Goal: Download file/media

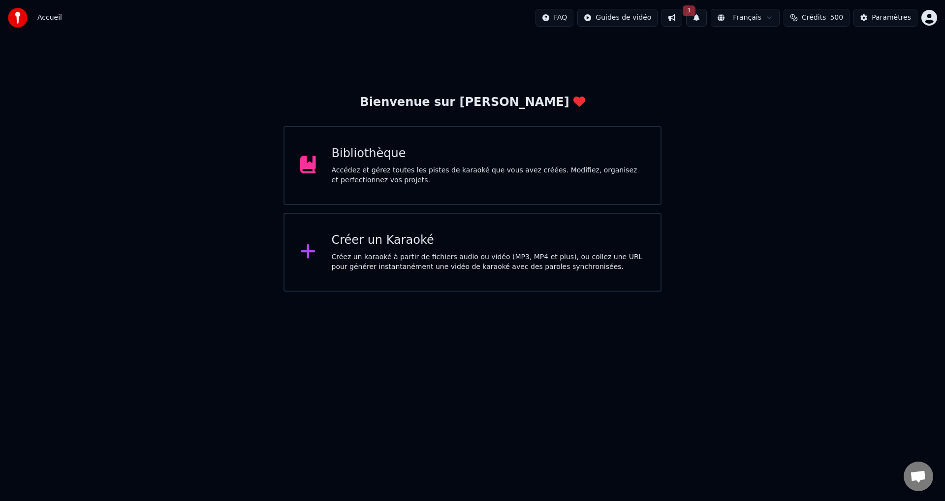
click at [320, 175] on div "Bibliothèque Accédez et gérez toutes les pistes de karaoké que vous avez créées…" at bounding box center [472, 165] width 378 height 79
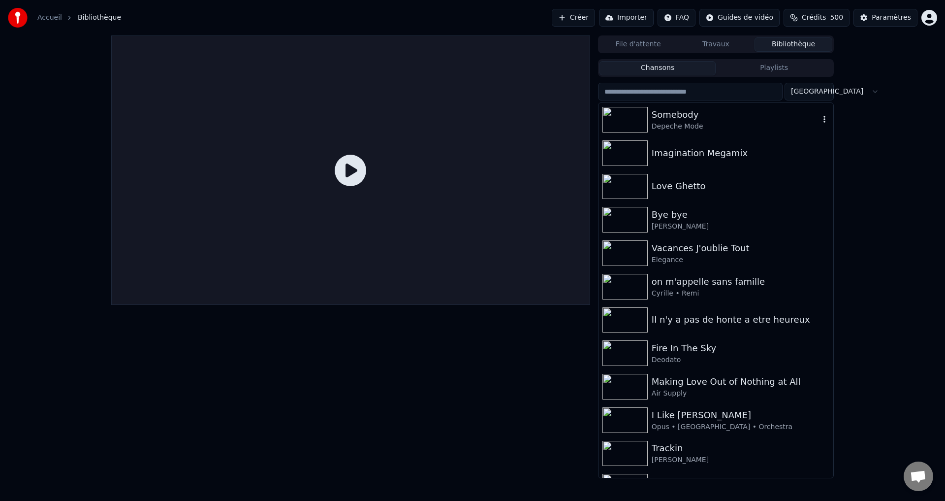
click at [680, 127] on div "Depeche Mode" at bounding box center [736, 127] width 168 height 10
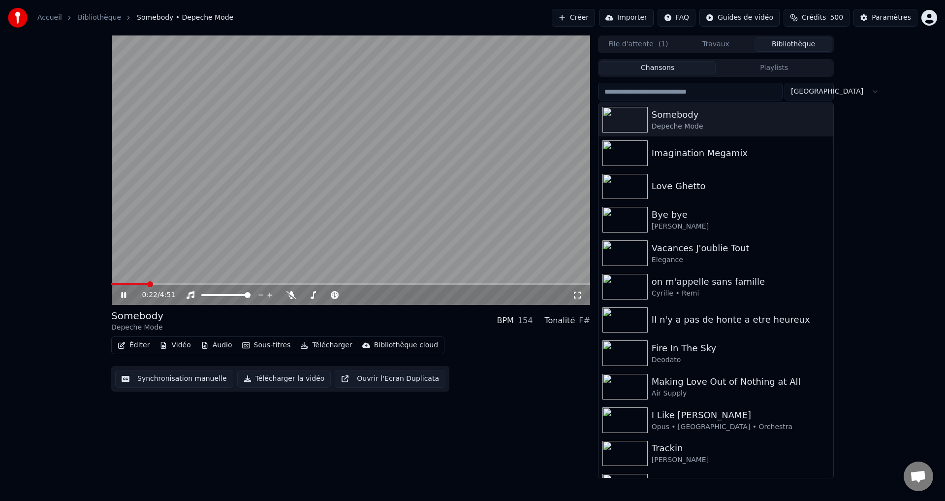
drag, startPoint x: 145, startPoint y: 282, endPoint x: 166, endPoint y: 284, distance: 20.9
click at [166, 284] on div "0:22 / 4:51" at bounding box center [350, 169] width 479 height 269
click at [185, 282] on video at bounding box center [350, 169] width 479 height 269
click at [186, 287] on span at bounding box center [183, 284] width 6 height 6
click at [291, 293] on icon at bounding box center [291, 295] width 10 height 8
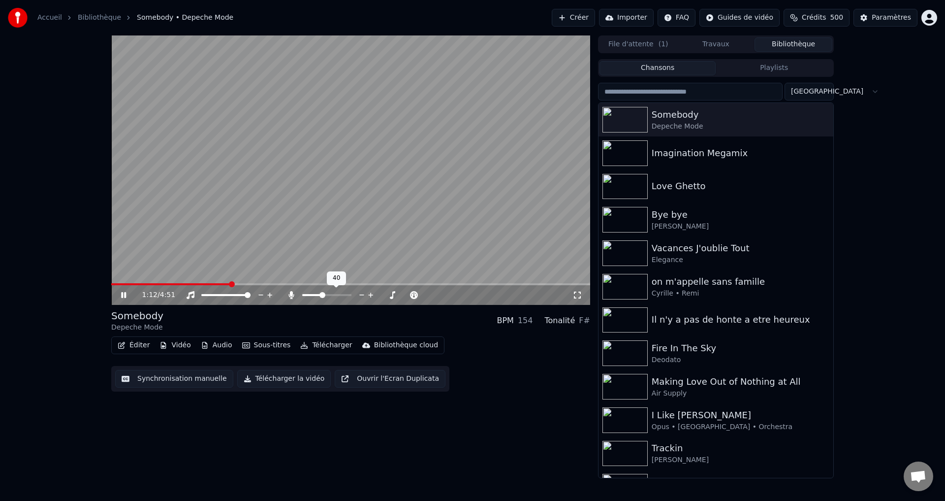
click at [322, 292] on span at bounding box center [322, 295] width 6 height 6
click at [322, 290] on div at bounding box center [335, 295] width 79 height 10
drag, startPoint x: 322, startPoint y: 290, endPoint x: 313, endPoint y: 291, distance: 8.9
click at [313, 291] on div at bounding box center [335, 295] width 79 height 10
click at [331, 297] on span at bounding box center [330, 295] width 6 height 6
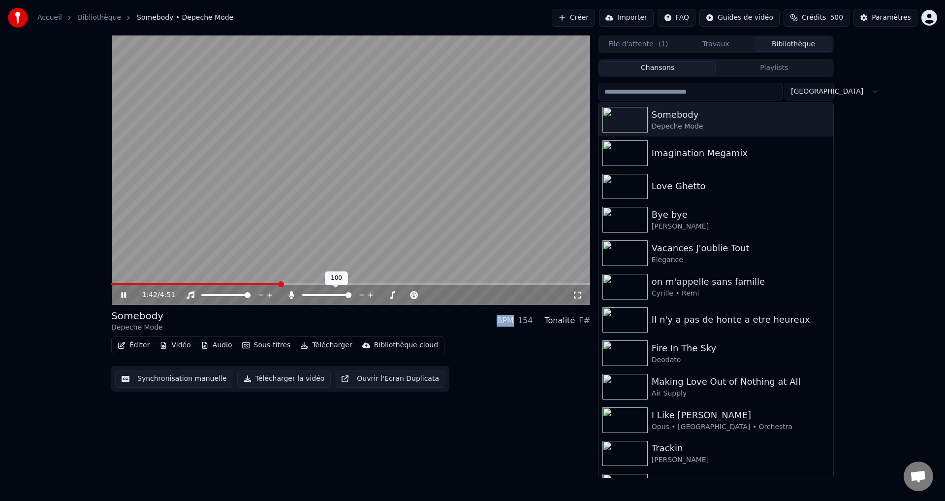
click at [351, 296] on span at bounding box center [326, 295] width 49 height 2
click at [335, 294] on span at bounding box center [336, 295] width 6 height 6
click at [639, 358] on img at bounding box center [624, 353] width 45 height 26
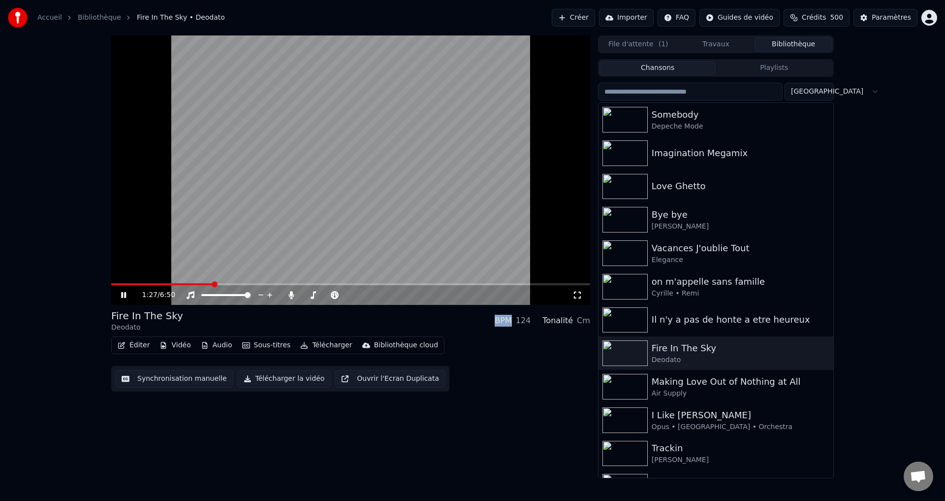
click at [213, 284] on span at bounding box center [215, 284] width 6 height 6
click at [293, 291] on icon at bounding box center [291, 295] width 10 height 8
click at [294, 293] on icon at bounding box center [291, 295] width 10 height 8
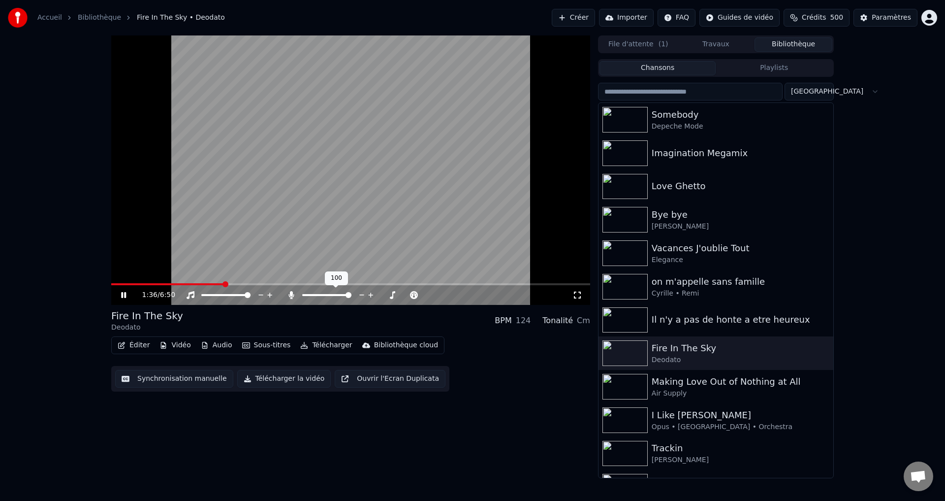
drag, startPoint x: 332, startPoint y: 293, endPoint x: 317, endPoint y: 291, distance: 14.9
click at [318, 291] on div at bounding box center [335, 295] width 79 height 10
click at [319, 294] on span at bounding box center [310, 295] width 17 height 2
click at [608, 116] on img at bounding box center [624, 120] width 45 height 26
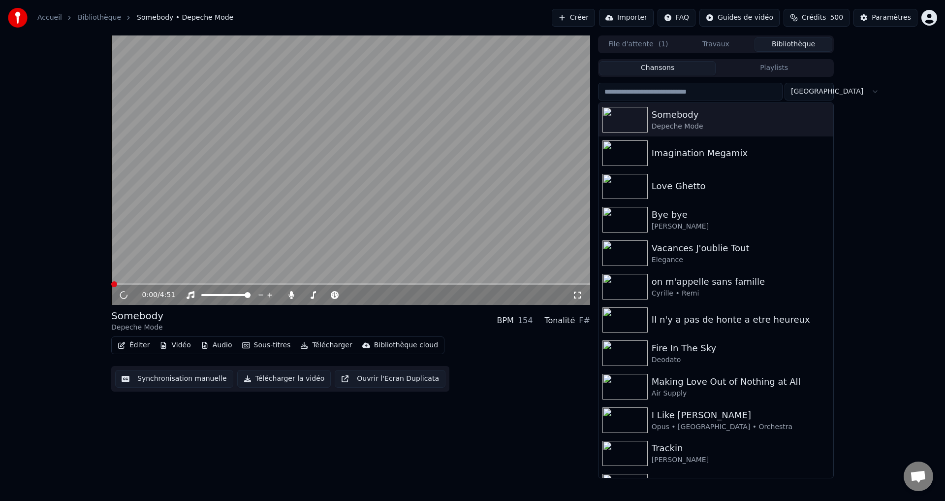
drag, startPoint x: 109, startPoint y: 282, endPoint x: 114, endPoint y: 280, distance: 5.8
click at [112, 280] on div "0:00 / 4:51 Somebody Depeche Mode BPM 154 Tonalité F# Éditer Vidéo Audio Sous-t…" at bounding box center [472, 256] width 738 height 442
click at [283, 283] on span at bounding box center [280, 284] width 6 height 6
click at [411, 287] on span at bounding box center [410, 284] width 6 height 6
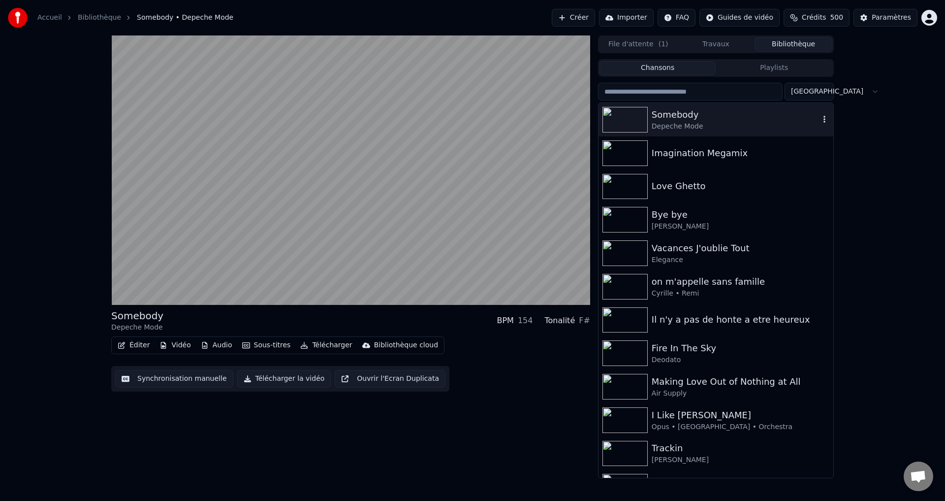
click at [704, 130] on div "Depeche Mode" at bounding box center [736, 127] width 168 height 10
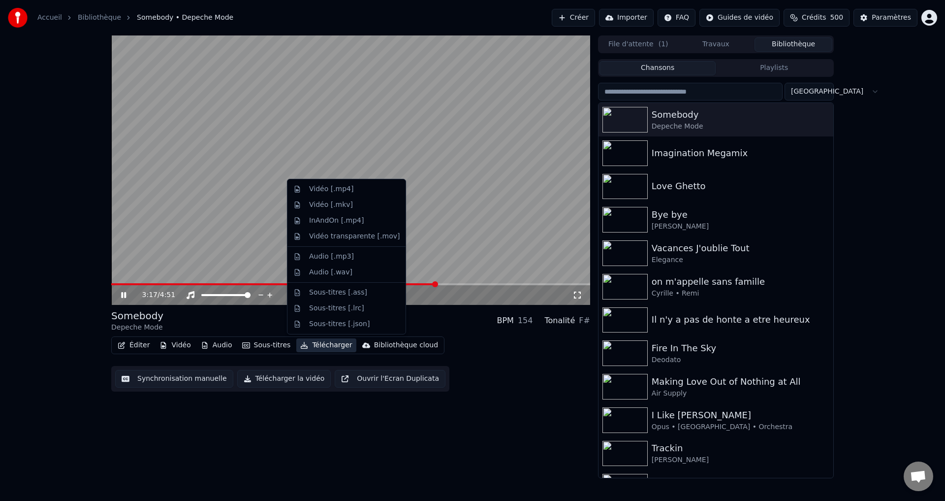
click at [329, 345] on button "Télécharger" at bounding box center [326, 345] width 60 height 14
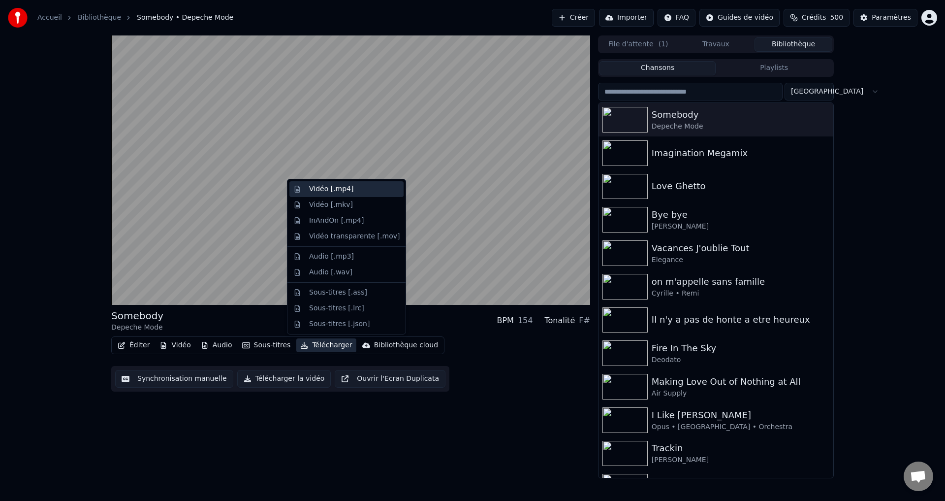
click at [353, 191] on div "Vidéo [.mp4]" at bounding box center [354, 189] width 91 height 10
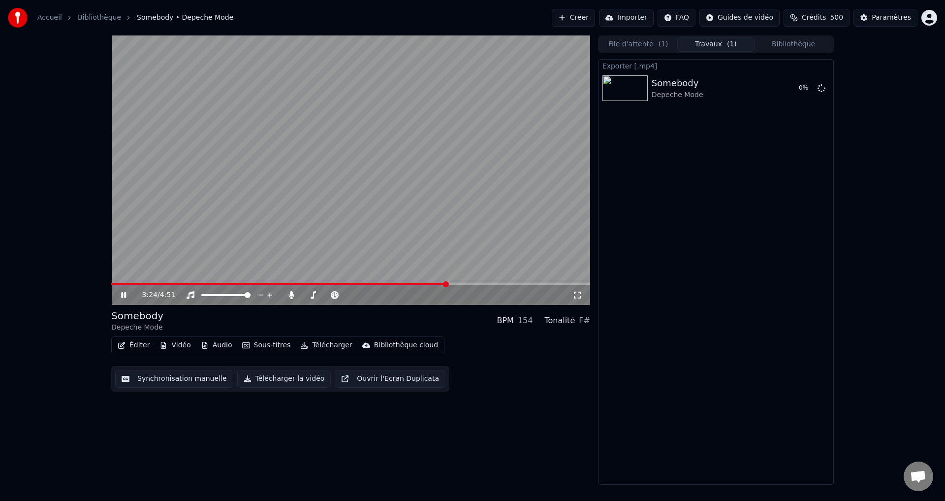
click at [778, 46] on button "Bibliothèque" at bounding box center [794, 44] width 78 height 14
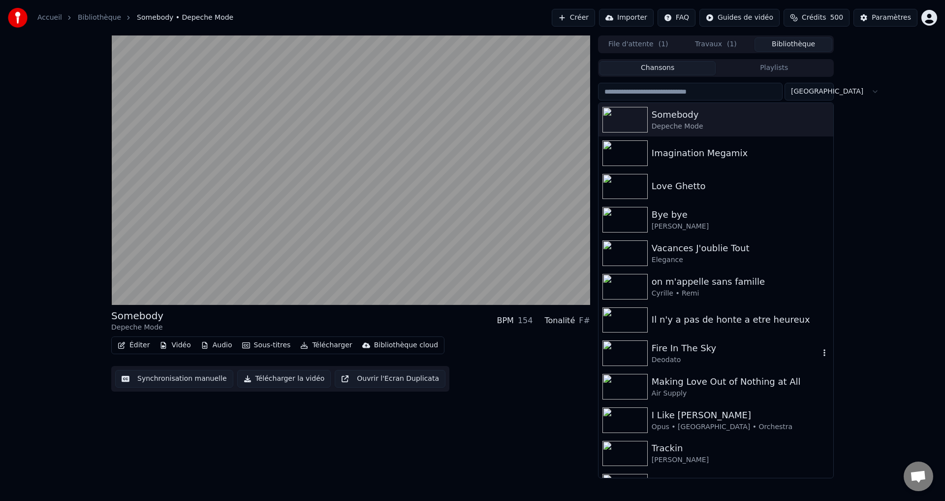
click at [686, 354] on div "Fire In The Sky" at bounding box center [736, 348] width 168 height 14
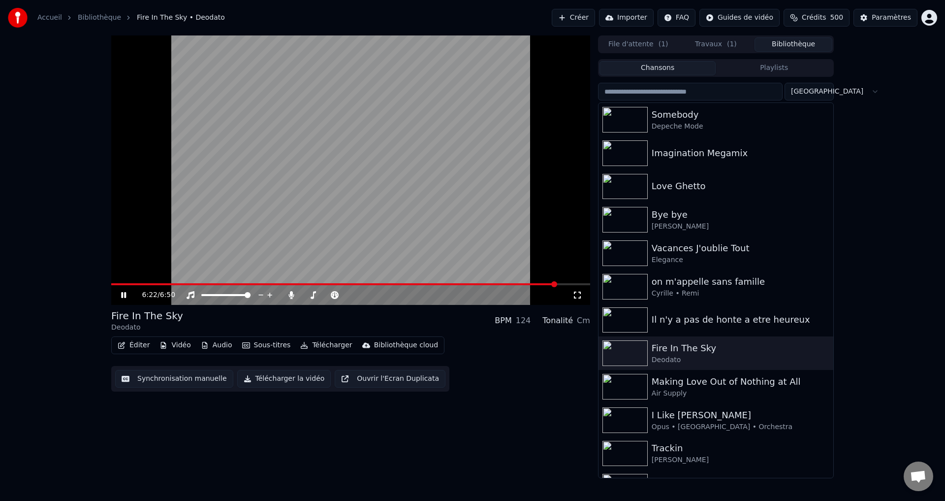
click at [557, 283] on span at bounding box center [350, 284] width 479 height 2
click at [523, 287] on div "6:24 / 6:50" at bounding box center [350, 295] width 479 height 20
click at [524, 284] on span at bounding box center [335, 284] width 449 height 2
click at [295, 293] on icon at bounding box center [291, 295] width 10 height 8
click at [316, 293] on div at bounding box center [335, 295] width 79 height 10
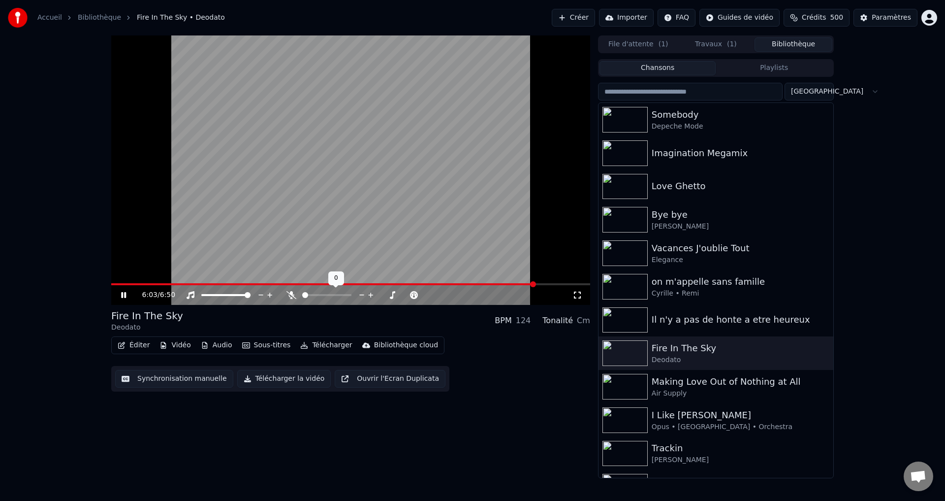
drag, startPoint x: 303, startPoint y: 291, endPoint x: 322, endPoint y: 295, distance: 19.1
click at [322, 295] on div at bounding box center [335, 295] width 79 height 10
click at [322, 295] on span at bounding box center [326, 295] width 49 height 2
click at [336, 295] on span at bounding box center [334, 295] width 6 height 6
click at [300, 377] on button "Télécharger la vidéo" at bounding box center [284, 379] width 94 height 18
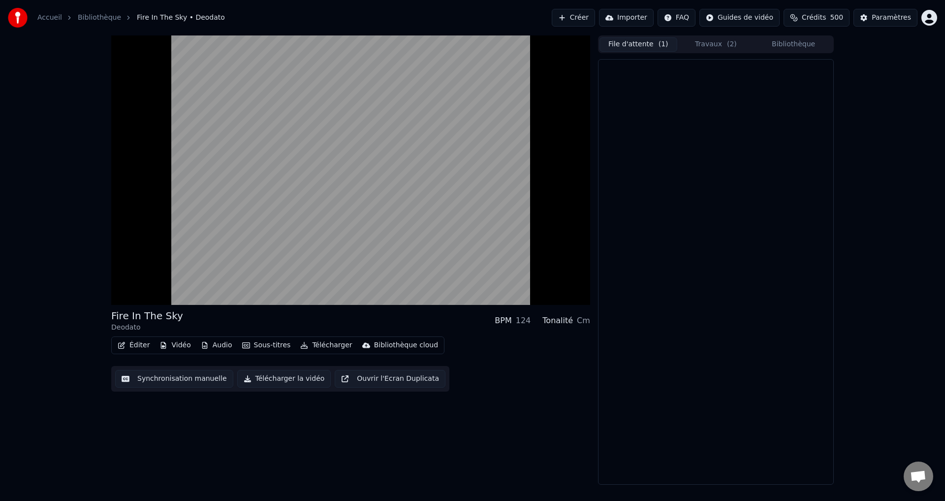
click at [644, 50] on button "File d'attente ( 1 )" at bounding box center [638, 44] width 78 height 14
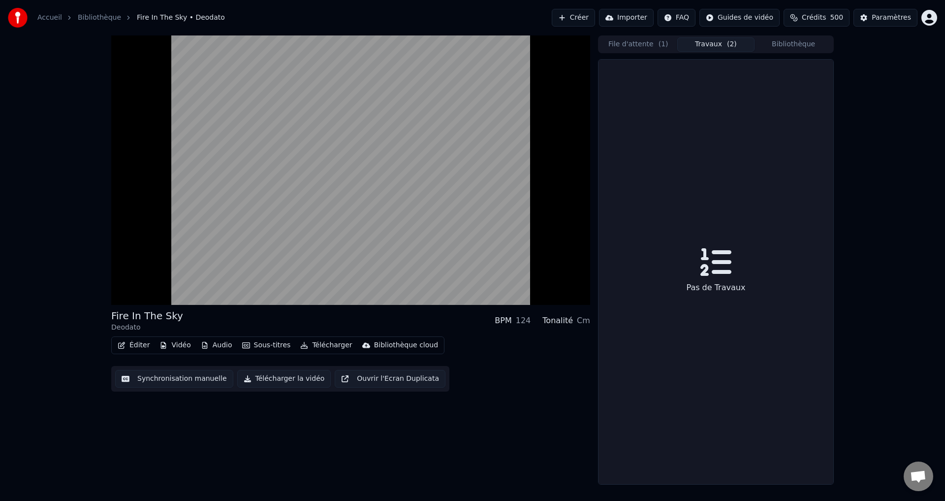
click at [706, 49] on button "Travaux ( 2 )" at bounding box center [716, 44] width 78 height 14
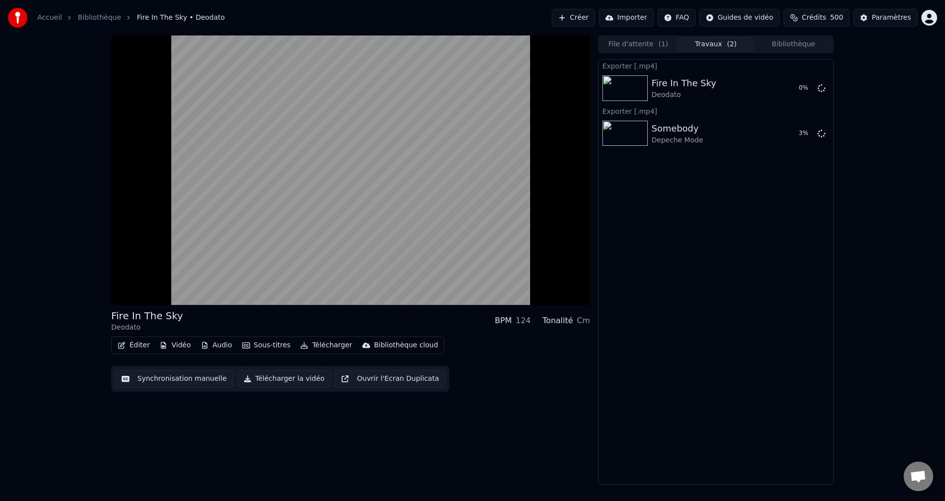
click at [811, 50] on button "Bibliothèque" at bounding box center [794, 44] width 78 height 14
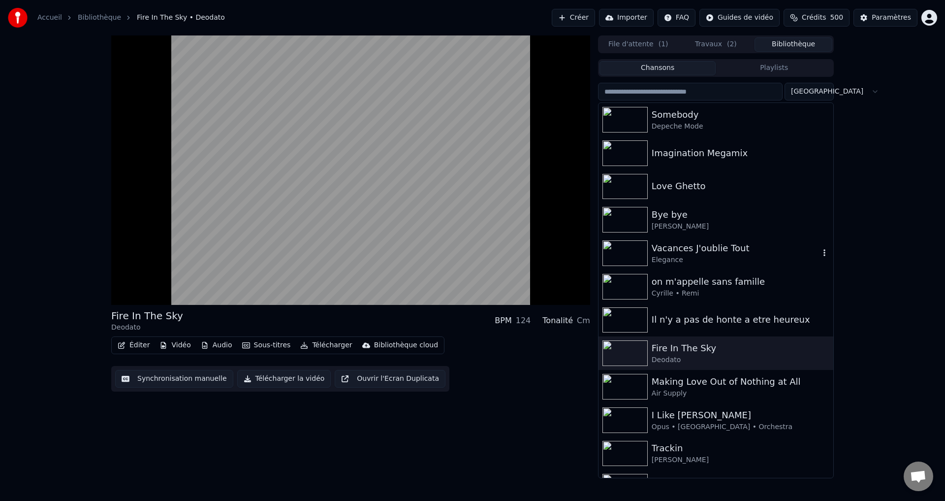
click at [663, 263] on div "Elegance" at bounding box center [736, 260] width 168 height 10
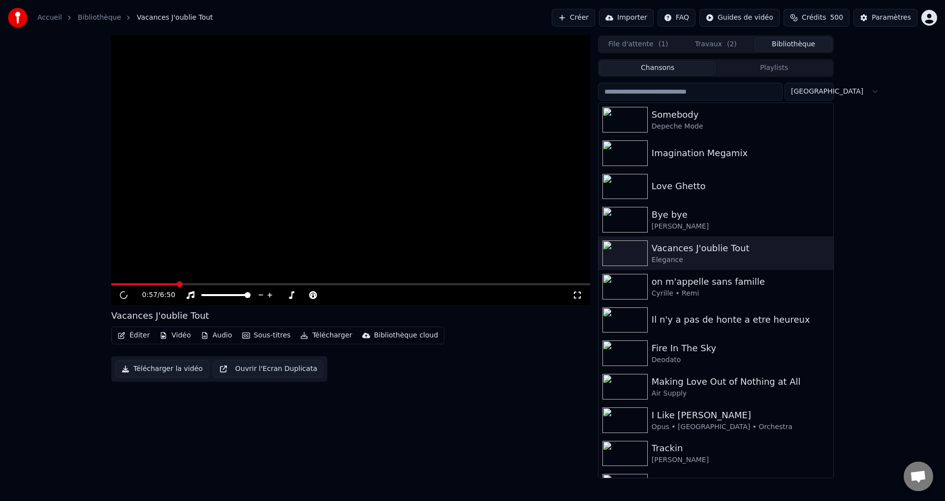
click at [178, 283] on span at bounding box center [350, 284] width 479 height 2
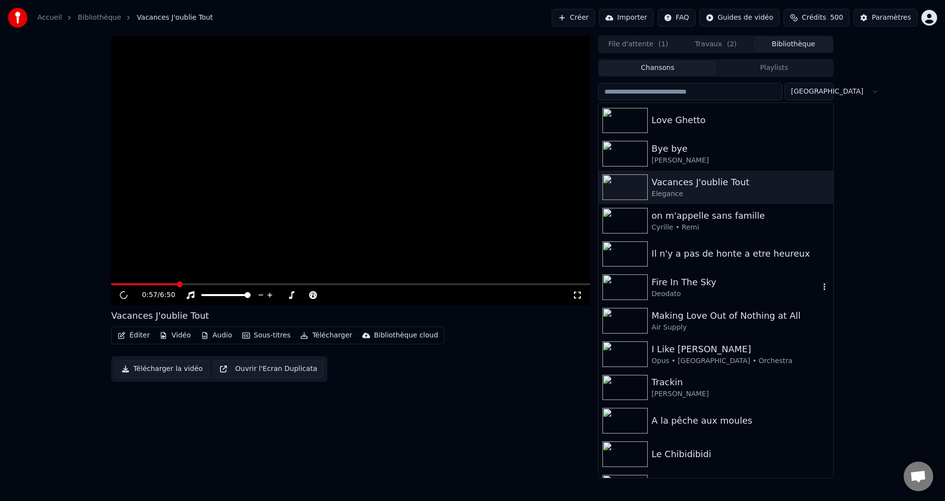
scroll to position [98, 0]
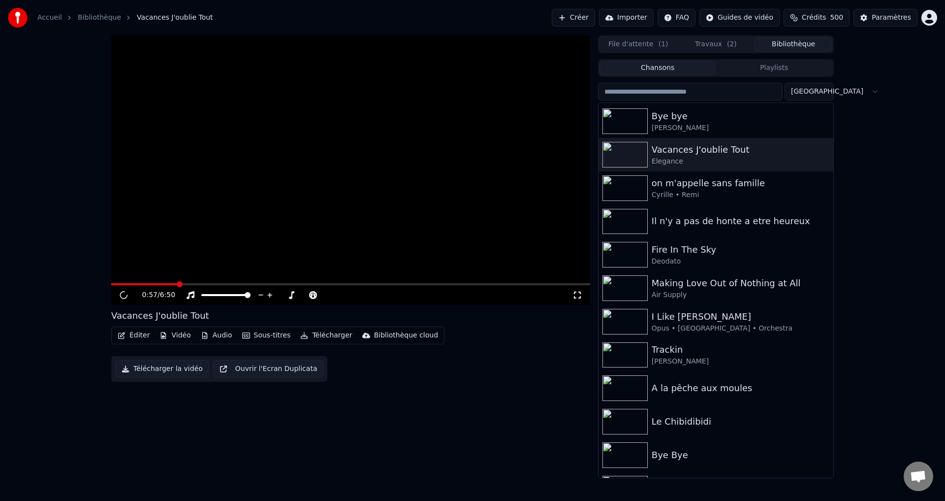
click at [157, 286] on div "0:57 / 6:50" at bounding box center [350, 295] width 479 height 20
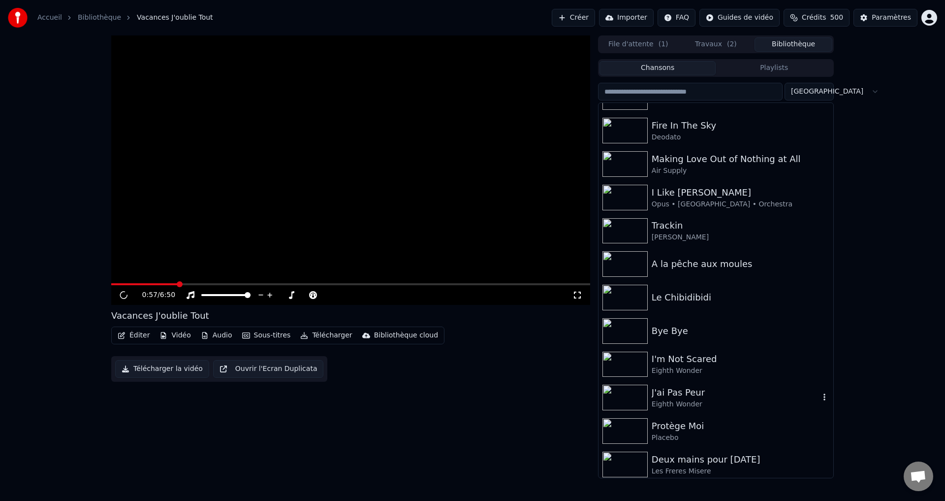
scroll to position [246, 0]
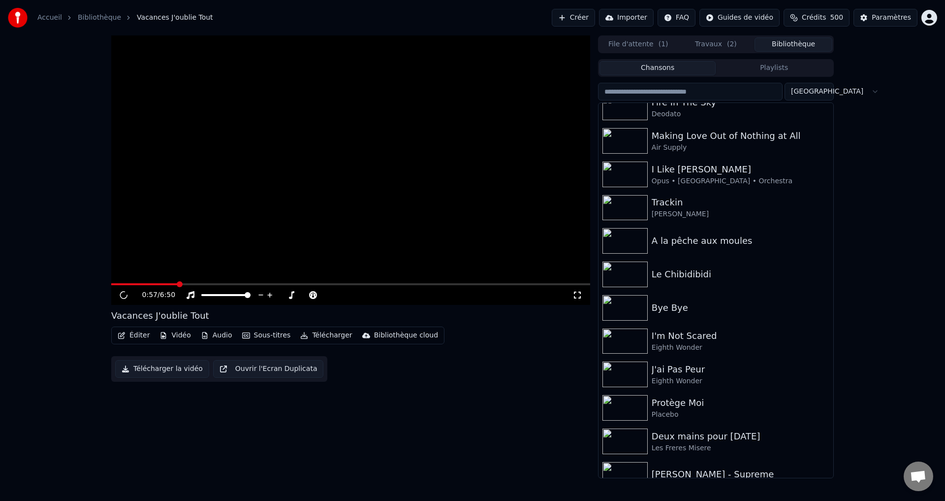
click at [731, 47] on span "( 2 )" at bounding box center [732, 44] width 10 height 10
